Goal: Book appointment/travel/reservation

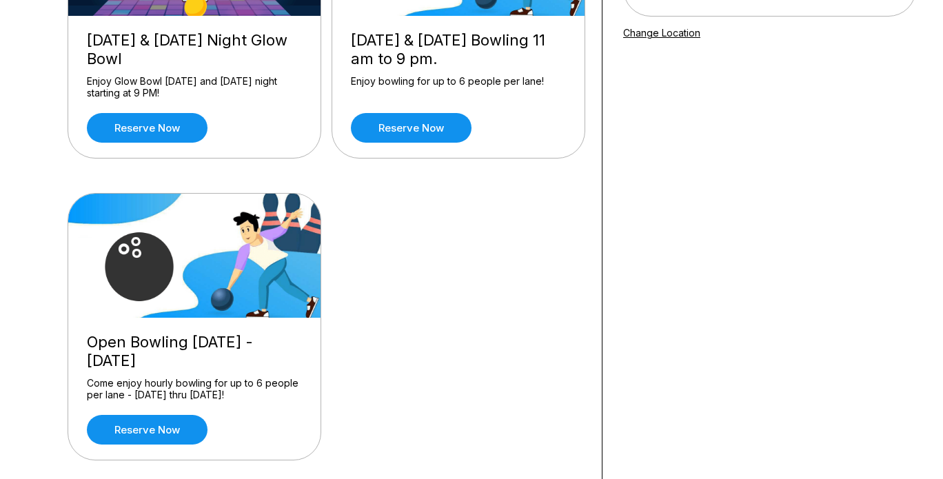
scroll to position [278, 0]
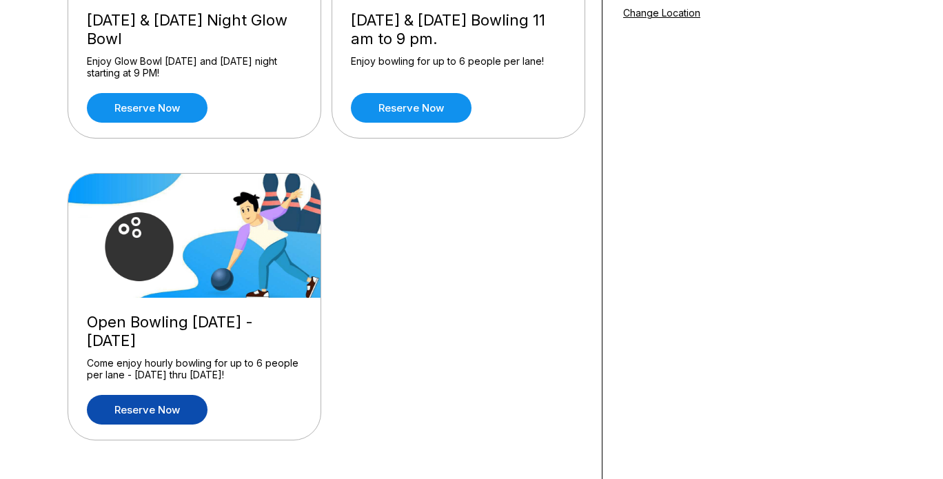
click at [145, 413] on link "Reserve now" at bounding box center [147, 410] width 121 height 30
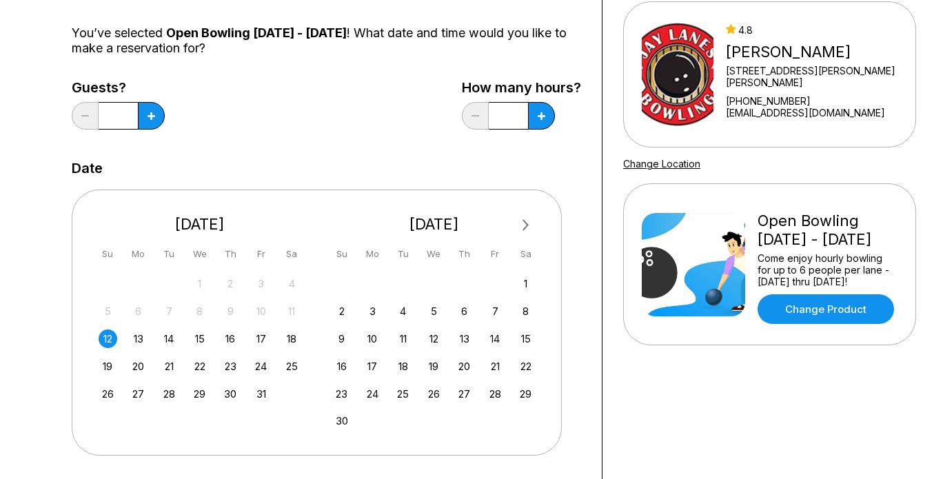
scroll to position [143, 0]
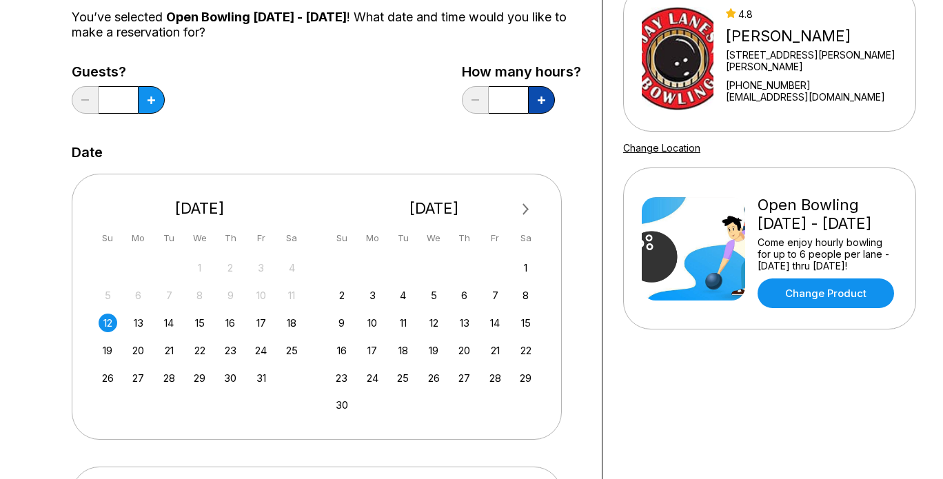
click at [546, 96] on button at bounding box center [541, 100] width 27 height 28
click at [479, 101] on button at bounding box center [475, 100] width 27 height 28
click at [544, 103] on icon at bounding box center [542, 101] width 8 height 8
type input "***"
click at [155, 101] on button at bounding box center [151, 100] width 27 height 28
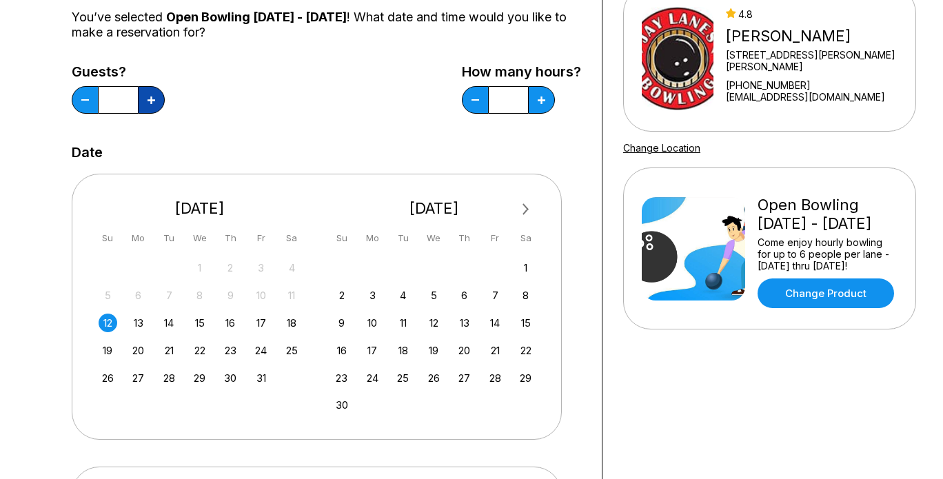
click at [155, 101] on button at bounding box center [151, 100] width 27 height 28
click at [82, 101] on button at bounding box center [85, 100] width 27 height 28
type input "*"
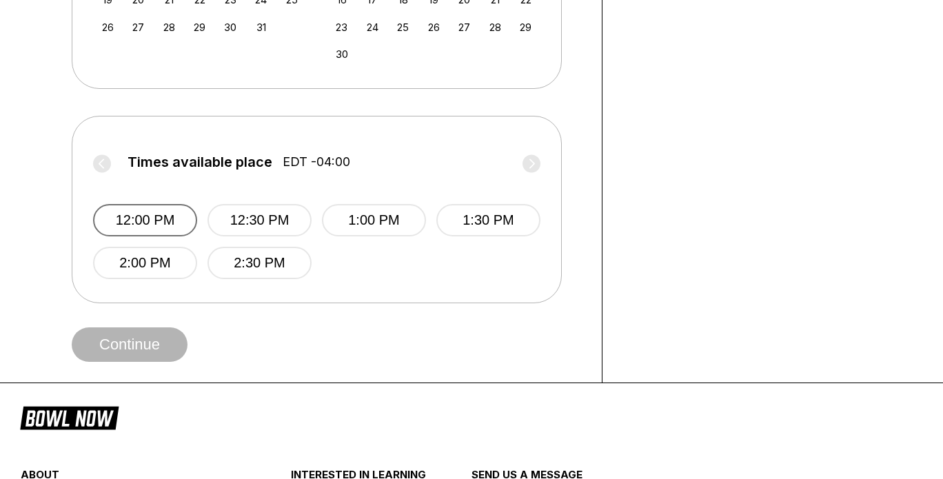
scroll to position [494, 0]
click at [259, 217] on button "12:30 PM" at bounding box center [260, 219] width 104 height 32
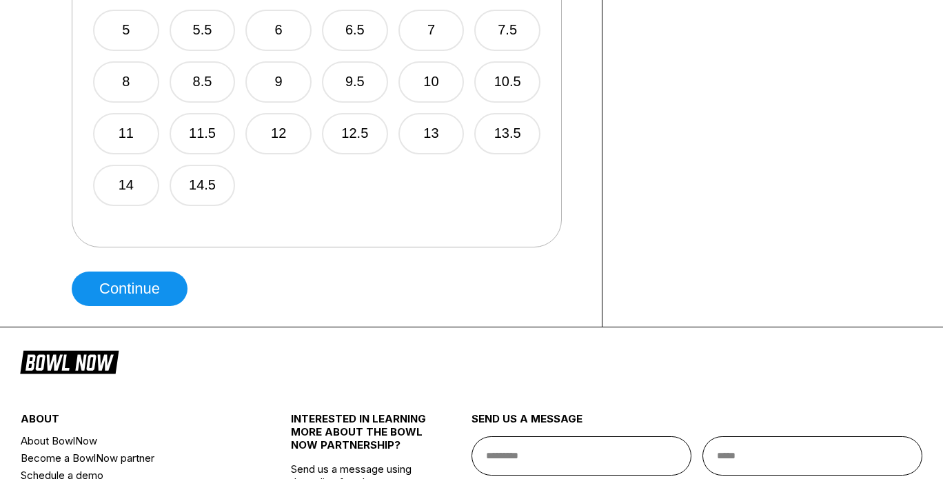
scroll to position [963, 0]
